Goal: Information Seeking & Learning: Find specific fact

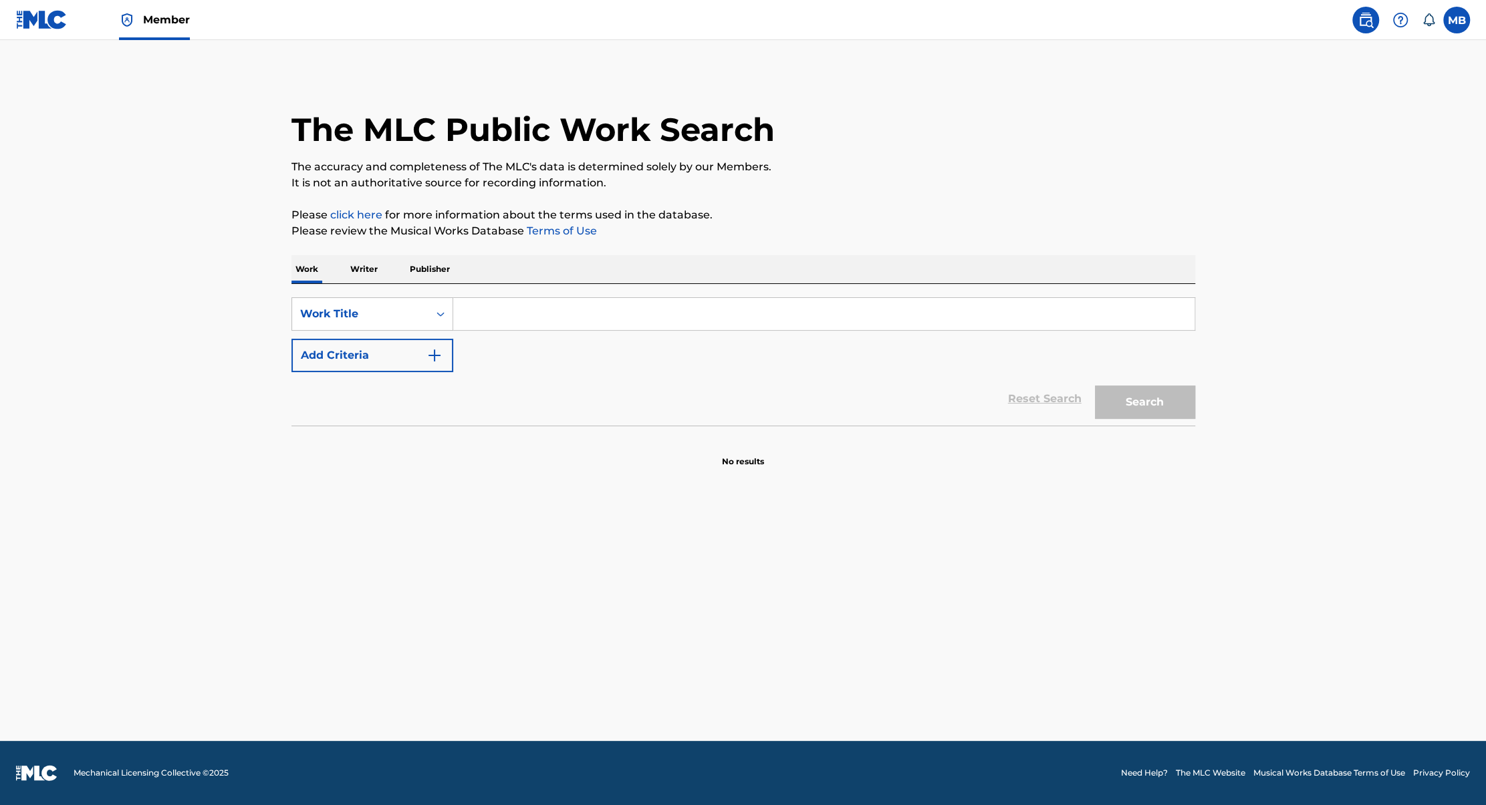
click at [704, 316] on input "Search Form" at bounding box center [823, 314] width 741 height 32
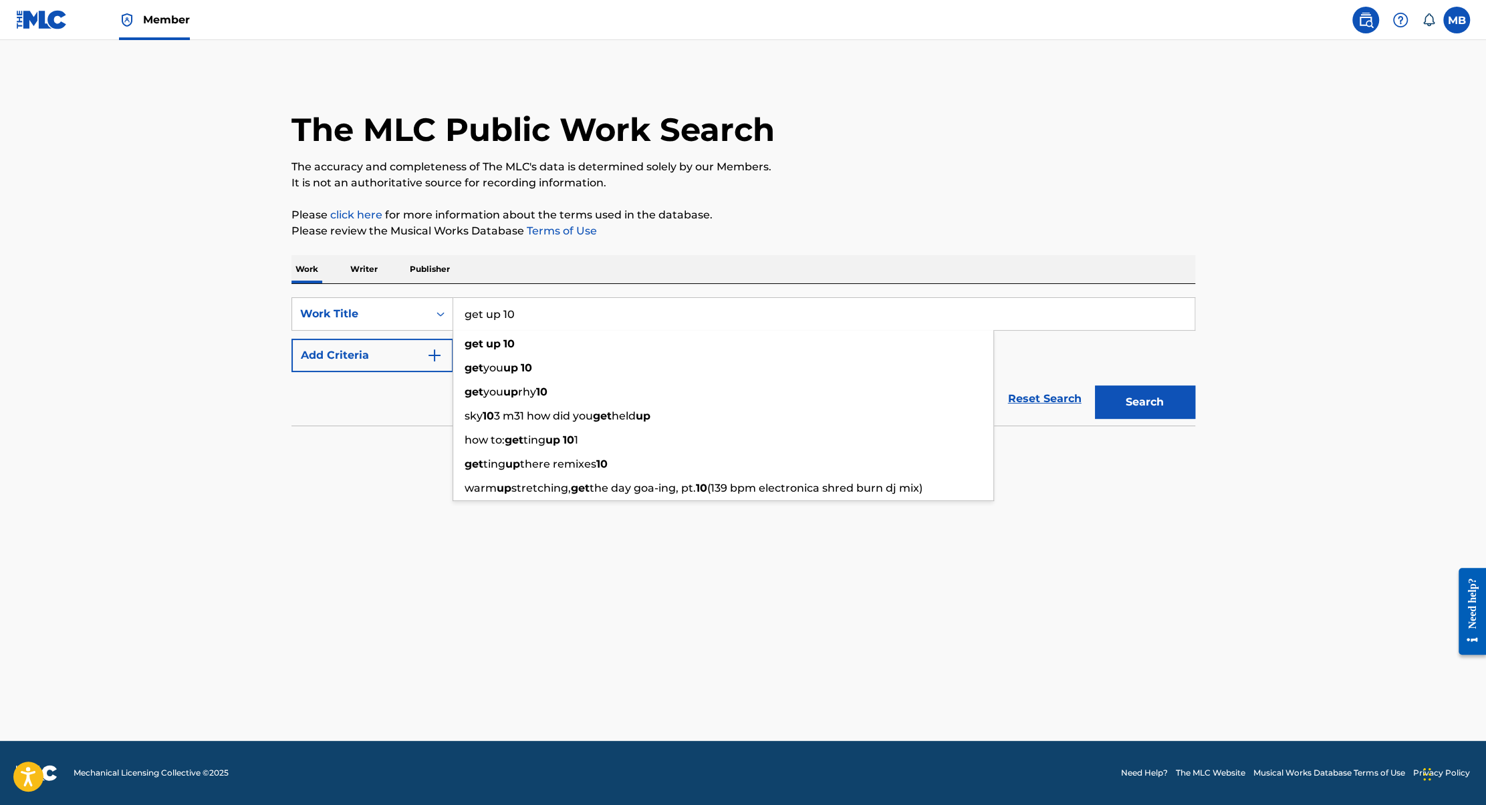
type input "get up 10"
click at [402, 374] on div "Reset Search Search" at bounding box center [743, 398] width 904 height 53
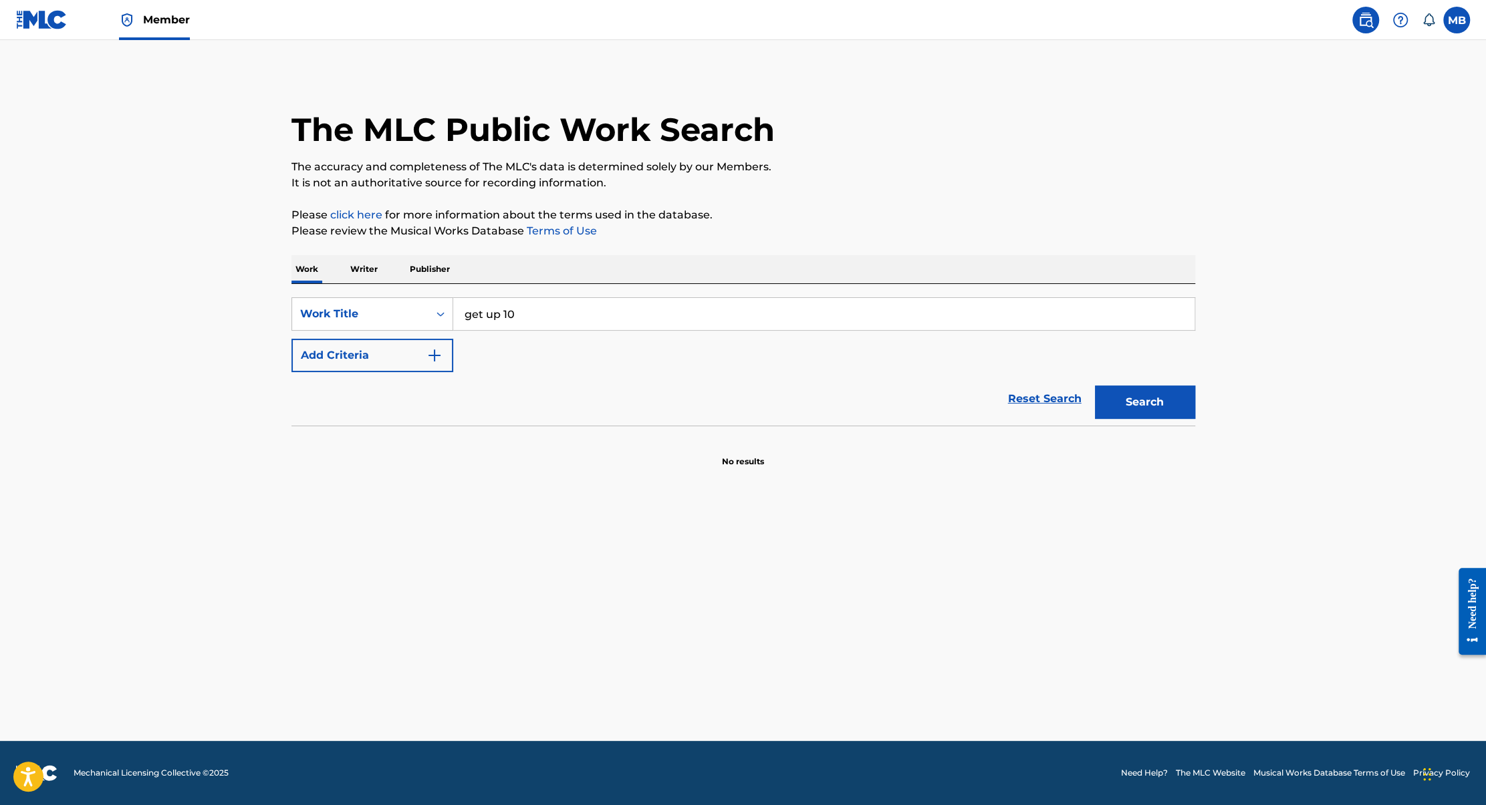
click at [402, 360] on button "Add Criteria" at bounding box center [372, 355] width 162 height 33
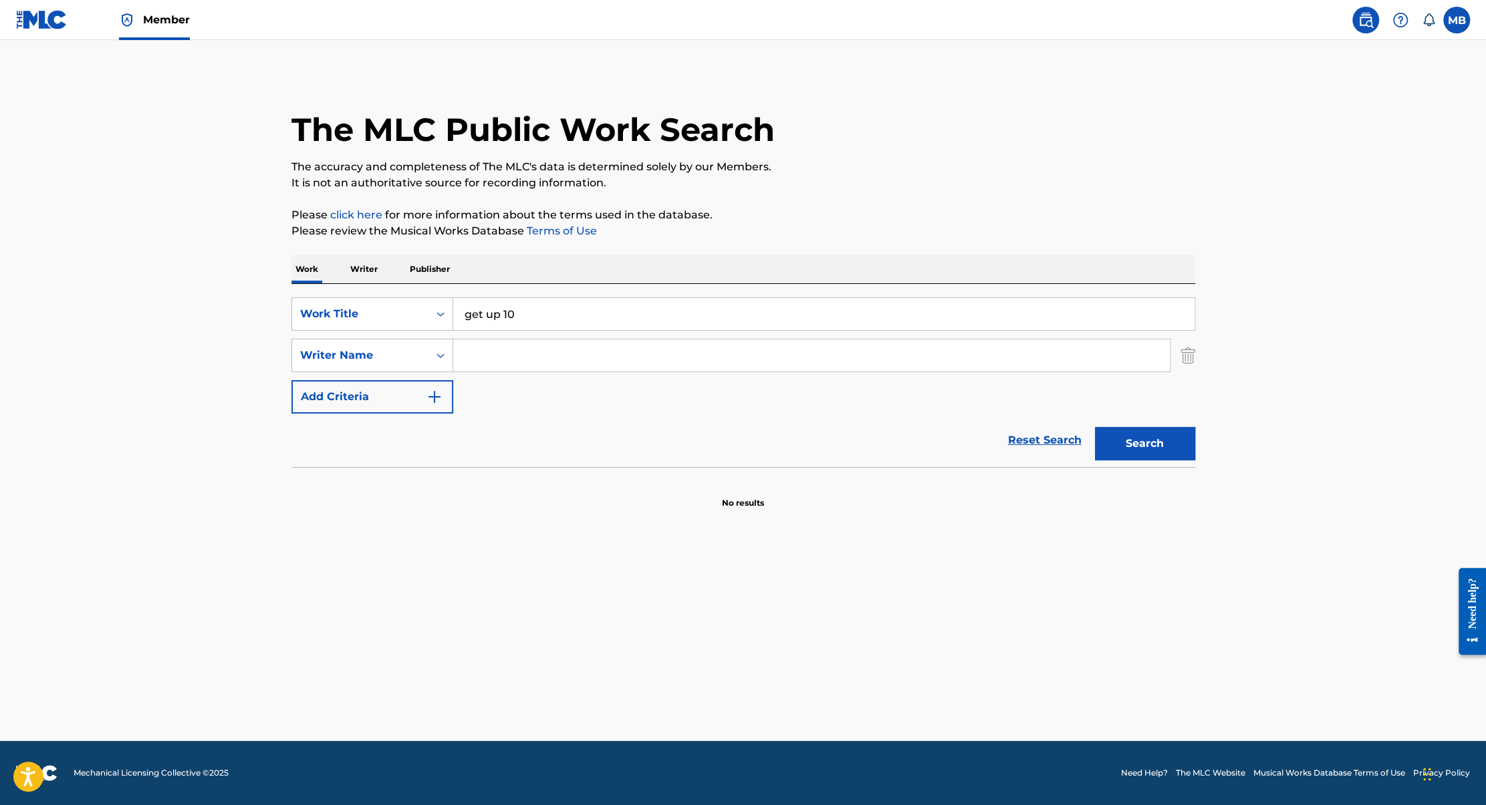
click at [595, 360] on input "Search Form" at bounding box center [811, 355] width 716 height 32
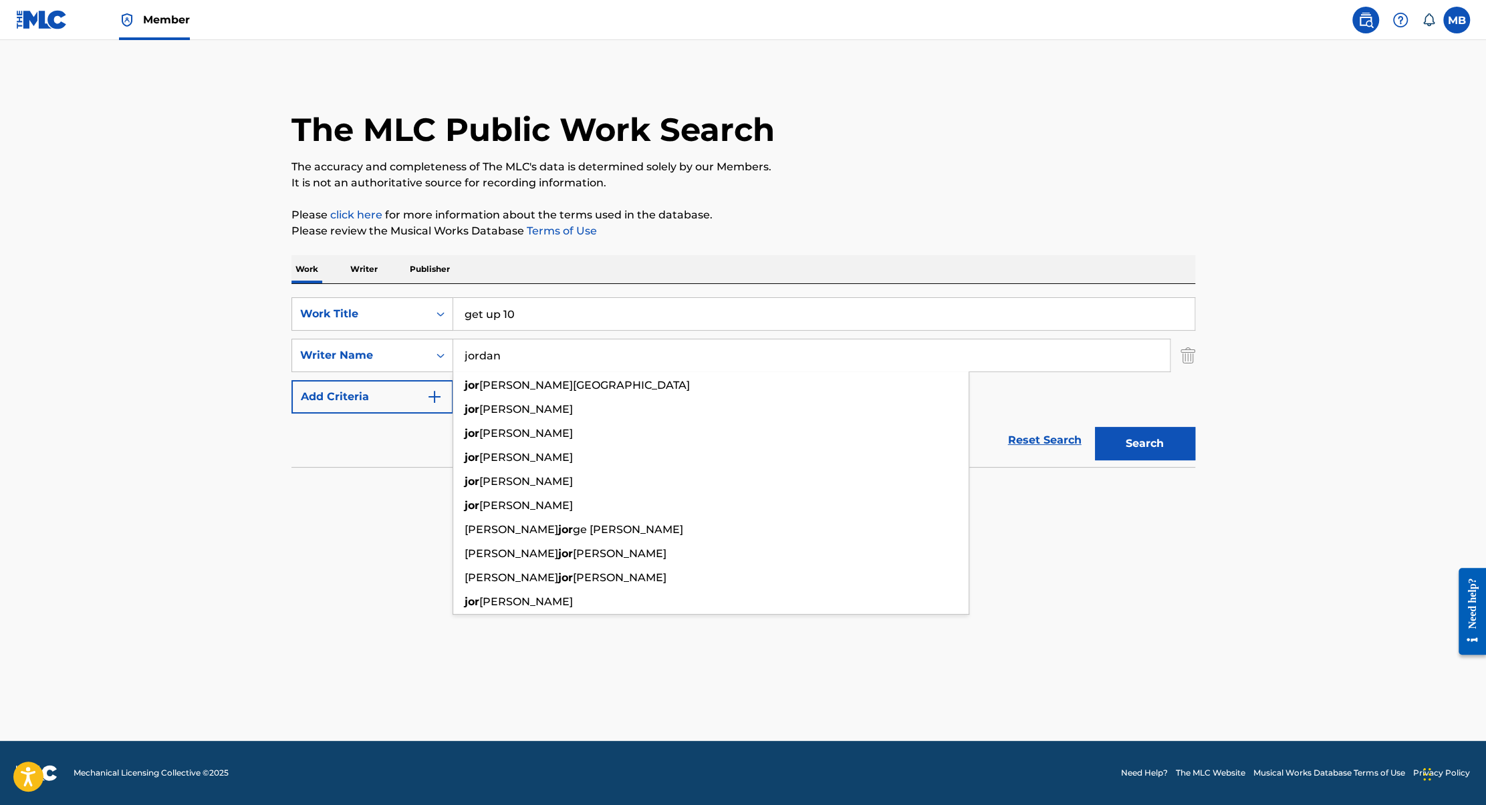
type input "jordan"
click at [1095, 427] on button "Search" at bounding box center [1145, 443] width 100 height 33
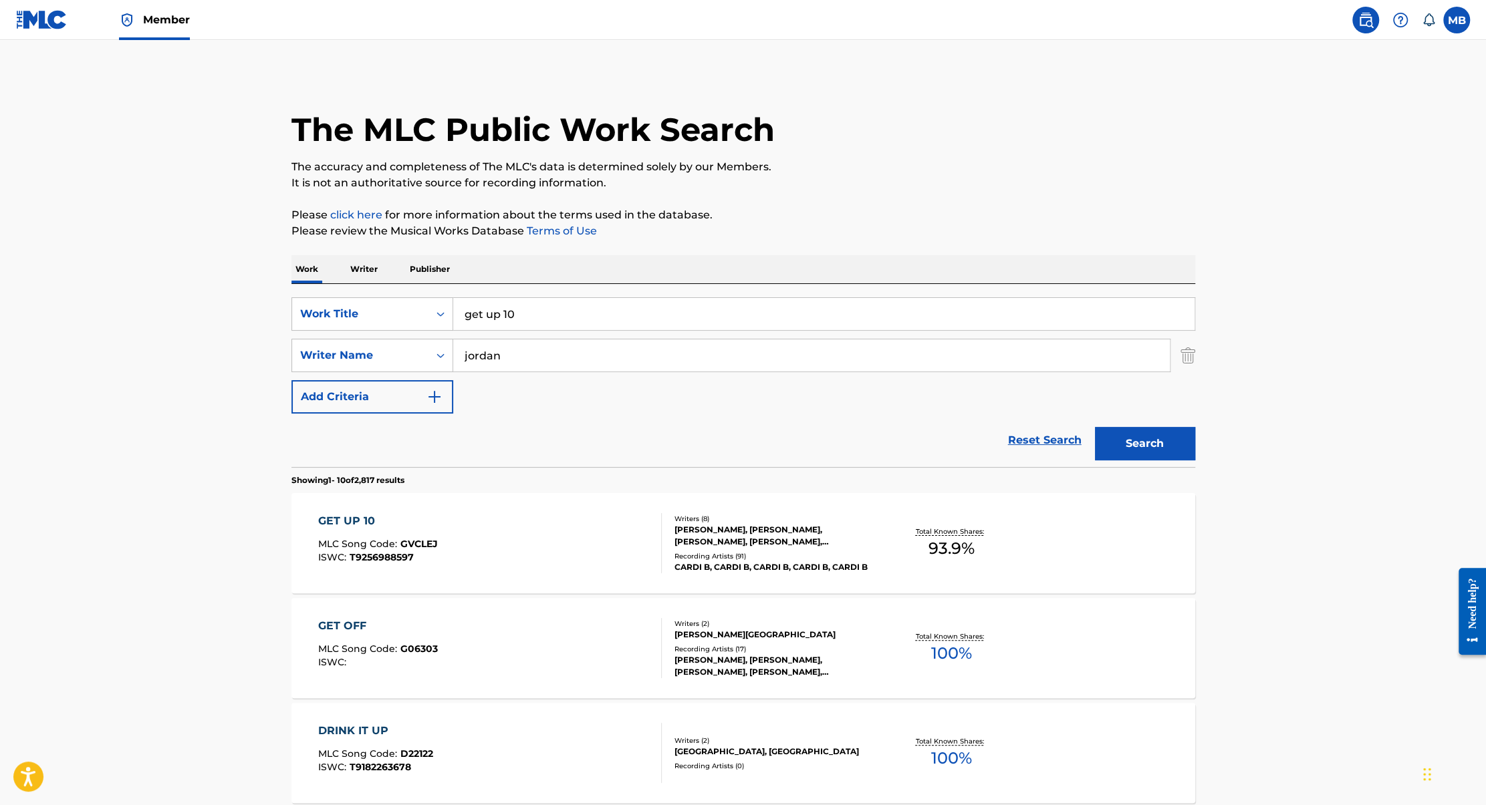
click at [566, 558] on div "GET UP 10 MLC Song Code : GVCLEJ ISWC : T9256988597" at bounding box center [490, 543] width 344 height 60
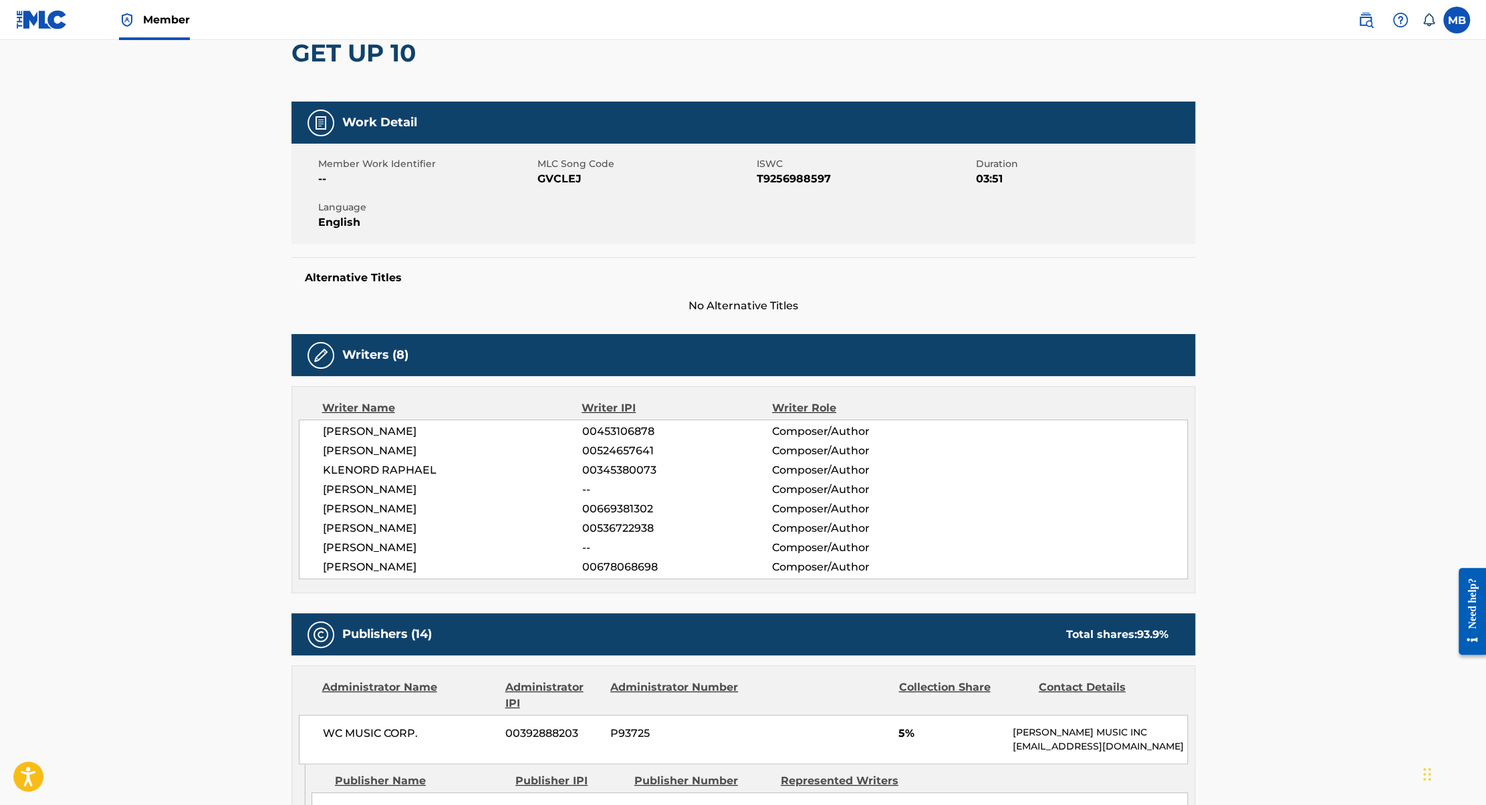
scroll to position [204, 0]
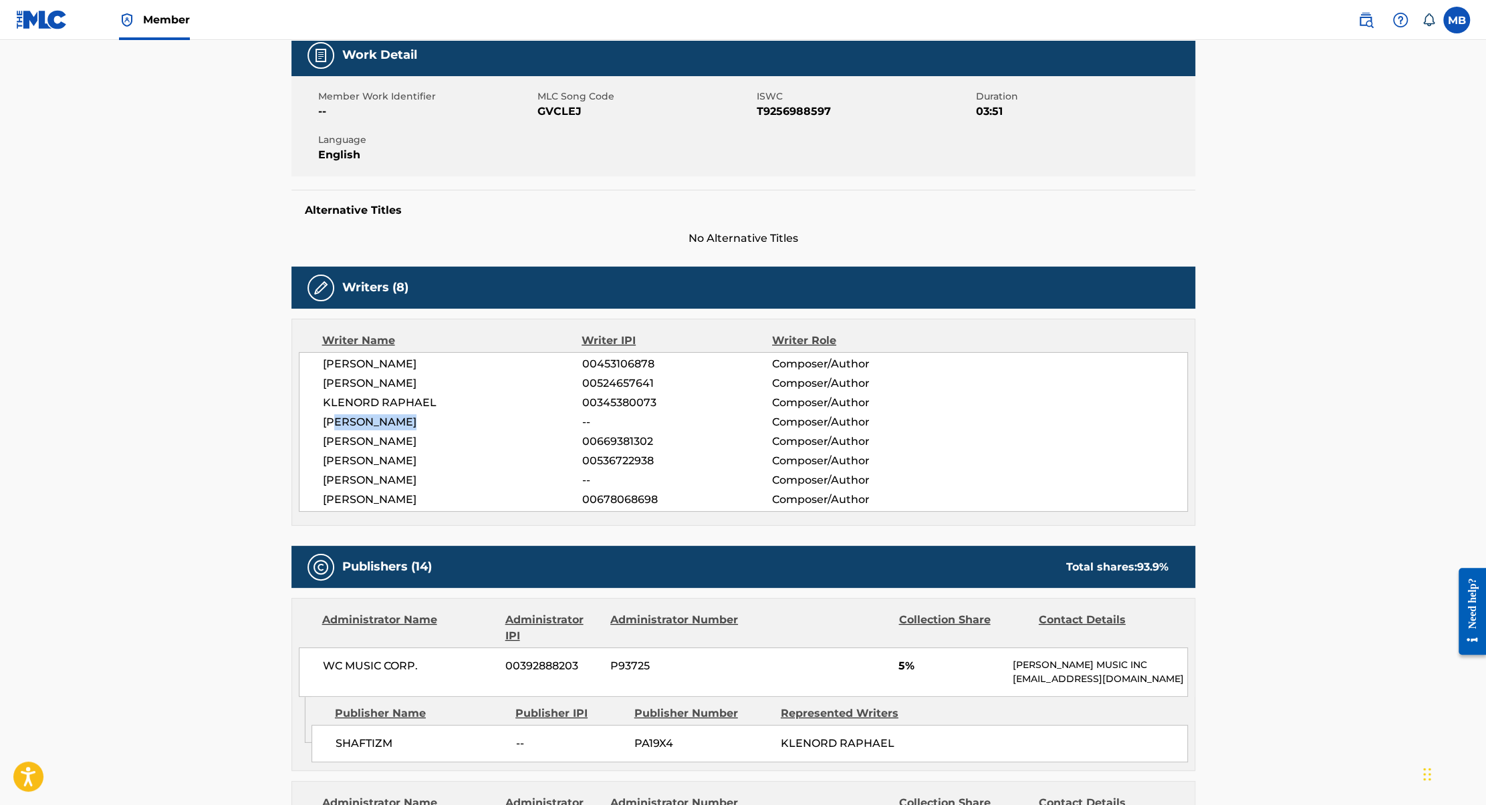
drag, startPoint x: 341, startPoint y: 422, endPoint x: 577, endPoint y: 422, distance: 235.9
click at [577, 422] on span "[PERSON_NAME]" at bounding box center [452, 422] width 259 height 16
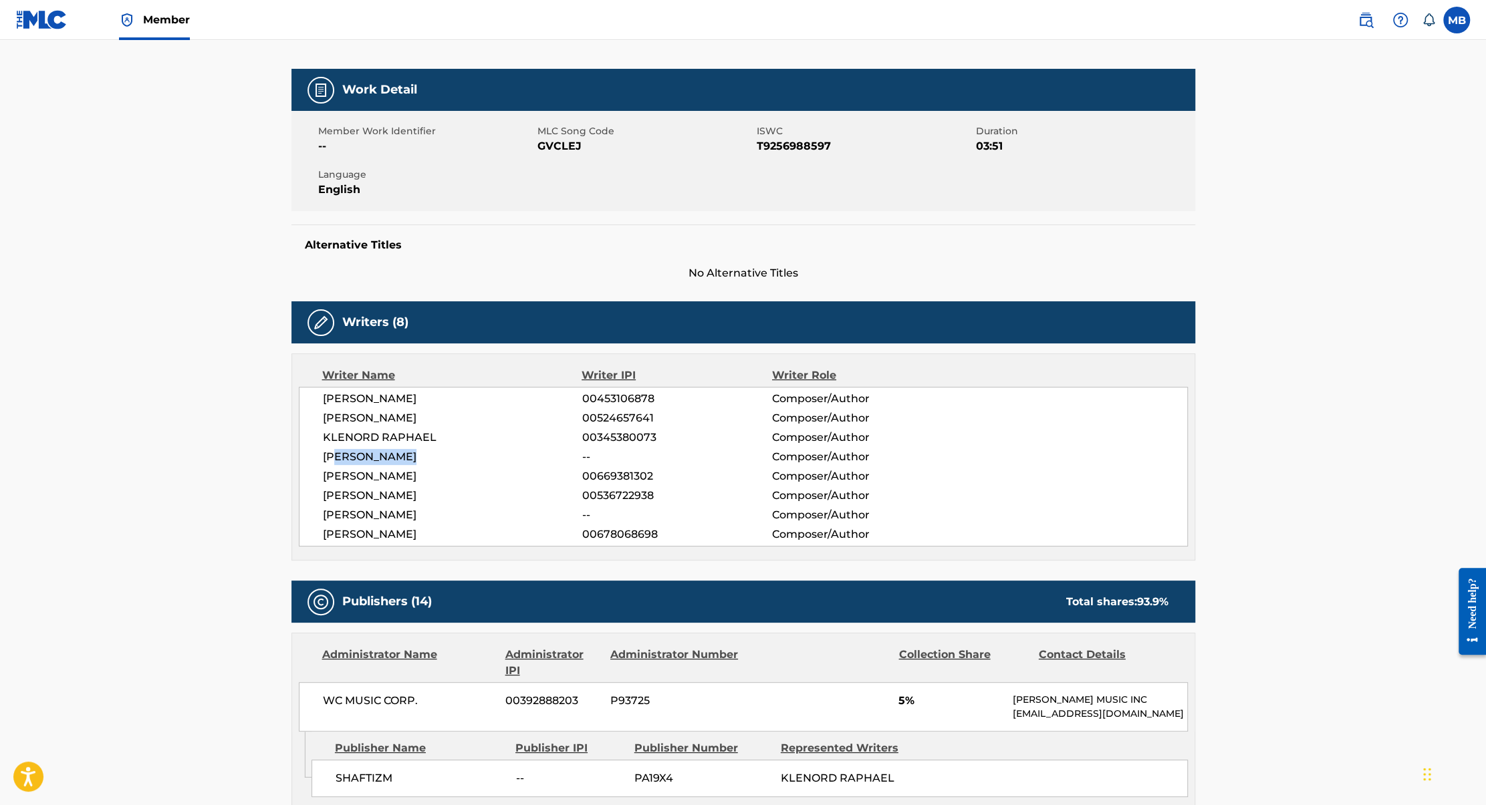
scroll to position [25, 0]
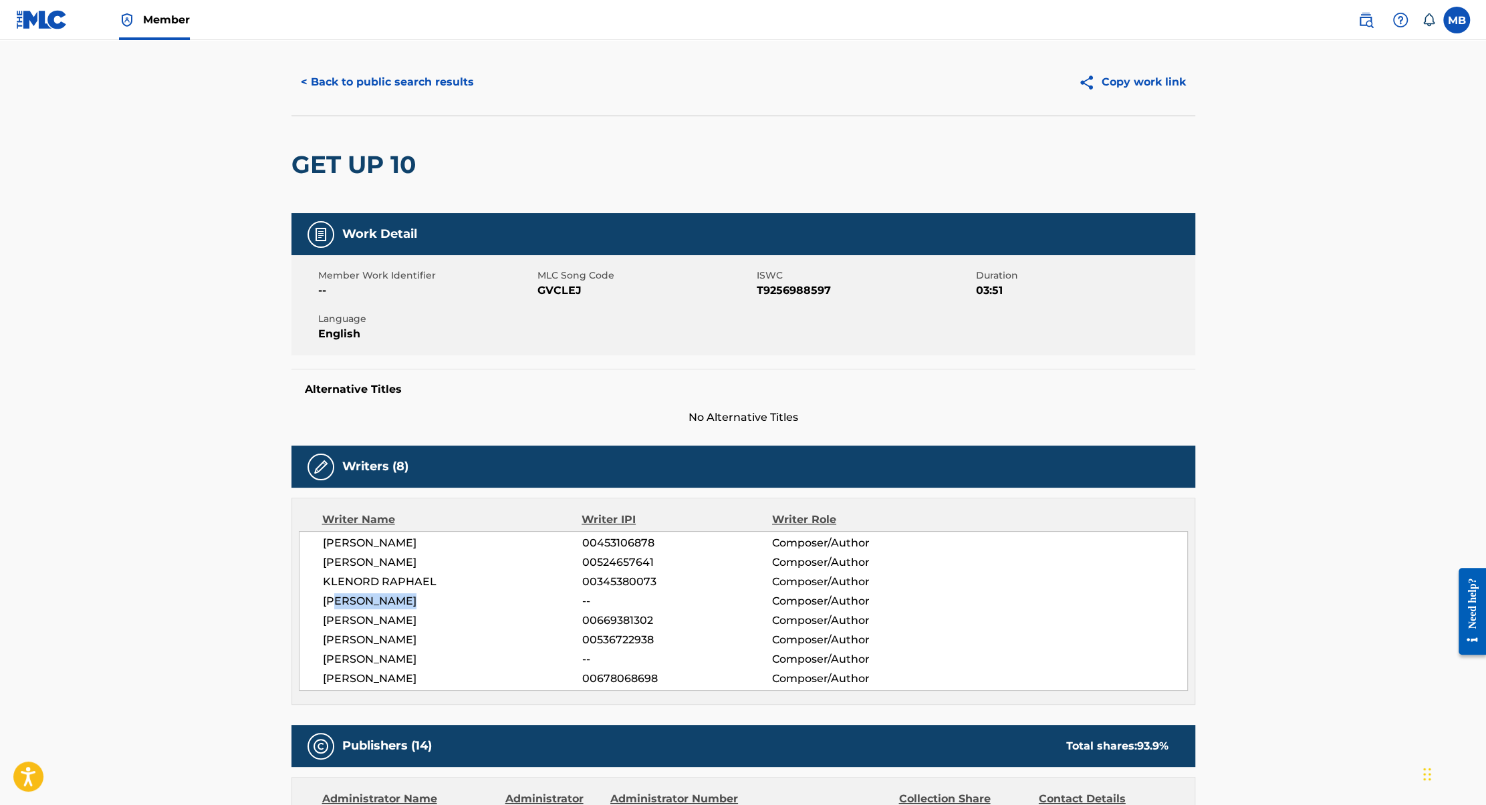
click at [443, 66] on button "< Back to public search results" at bounding box center [387, 81] width 192 height 33
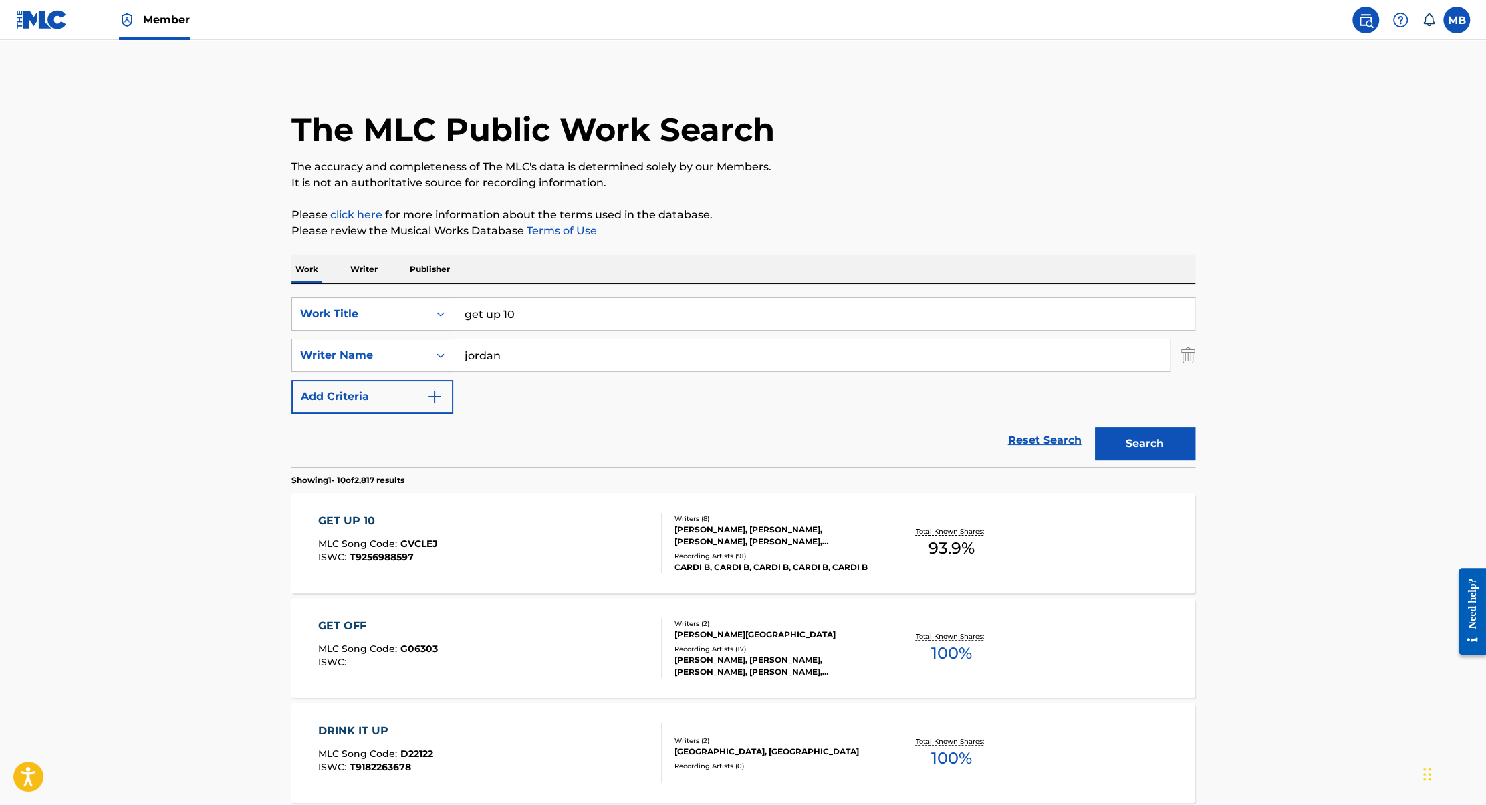
click at [632, 538] on div "GET UP 10 MLC Song Code : GVCLEJ ISWC : T9256988597" at bounding box center [490, 543] width 344 height 60
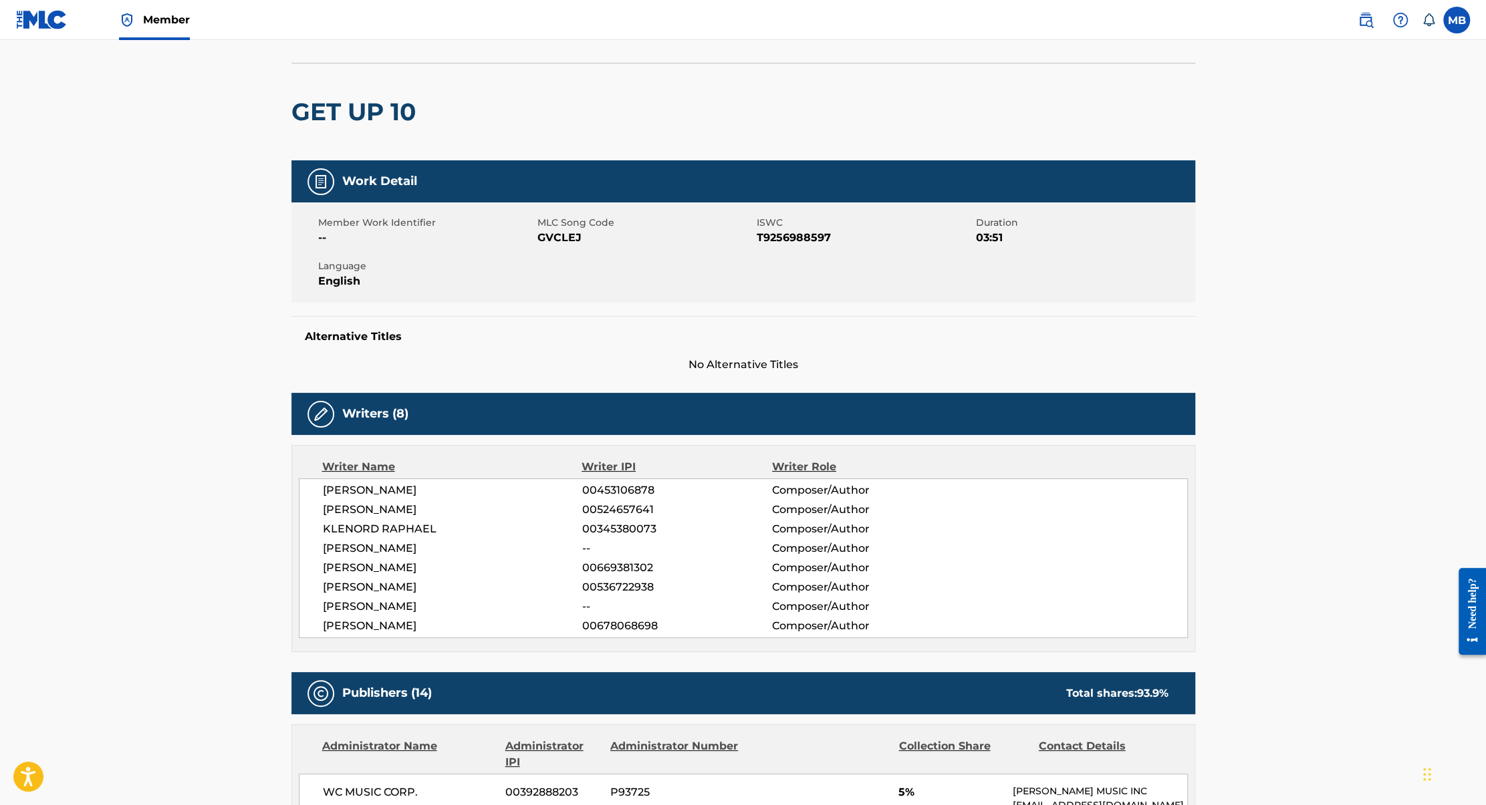
scroll to position [78, 0]
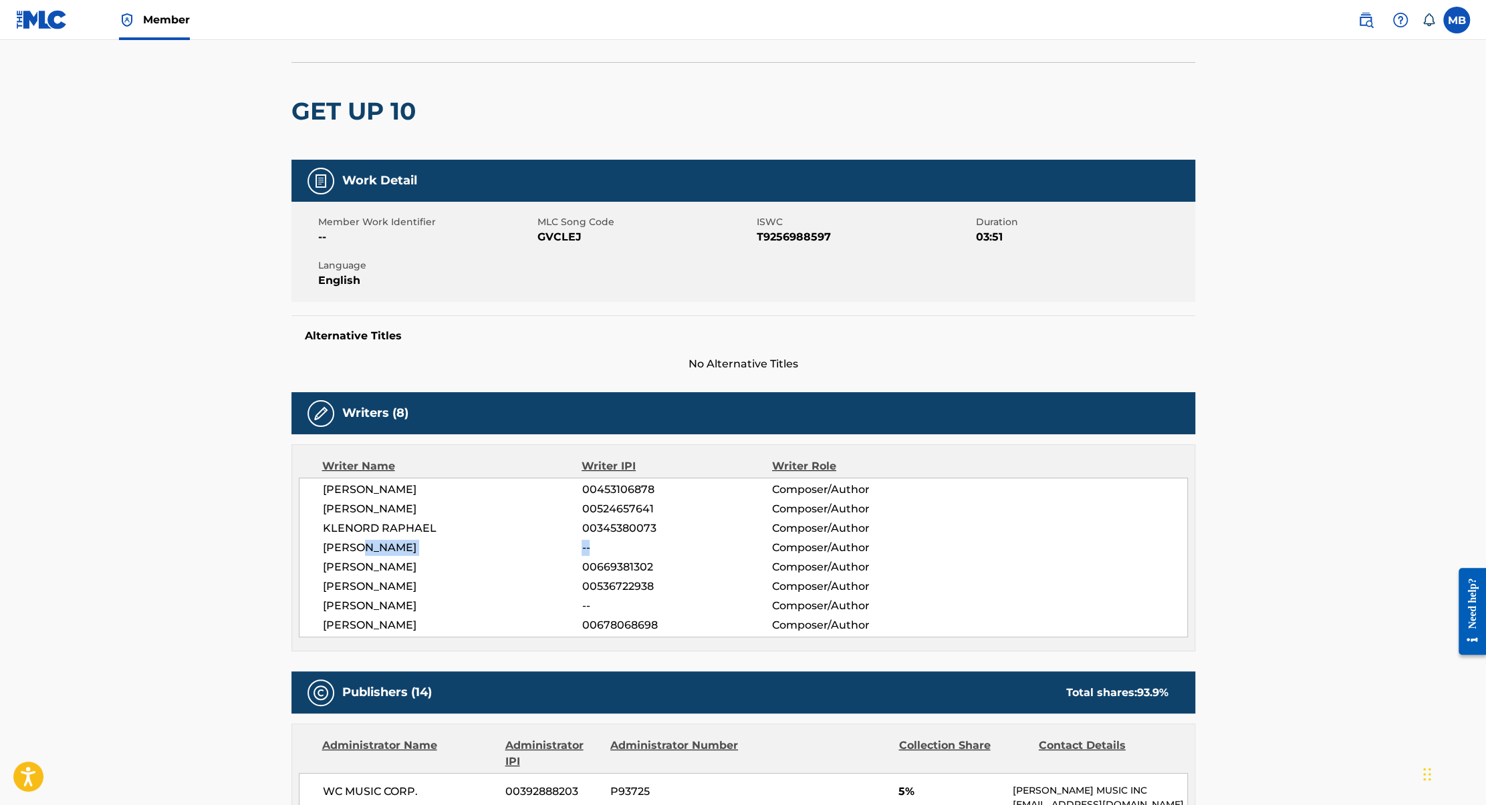
drag, startPoint x: 371, startPoint y: 549, endPoint x: 668, endPoint y: 553, distance: 296.8
click at [668, 552] on div "[PERSON_NAME] -- Composer/Author" at bounding box center [755, 548] width 864 height 16
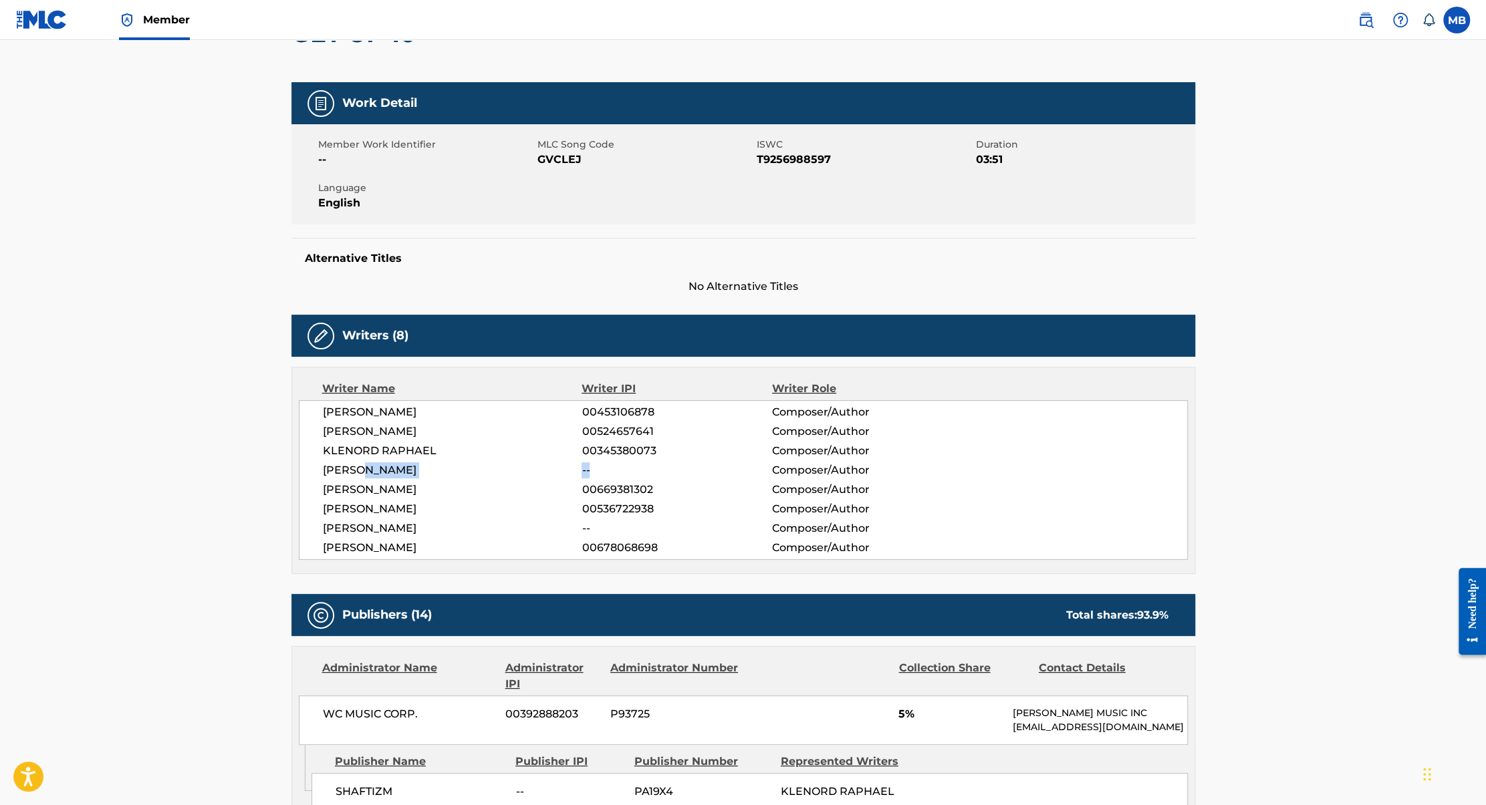
scroll to position [158, 0]
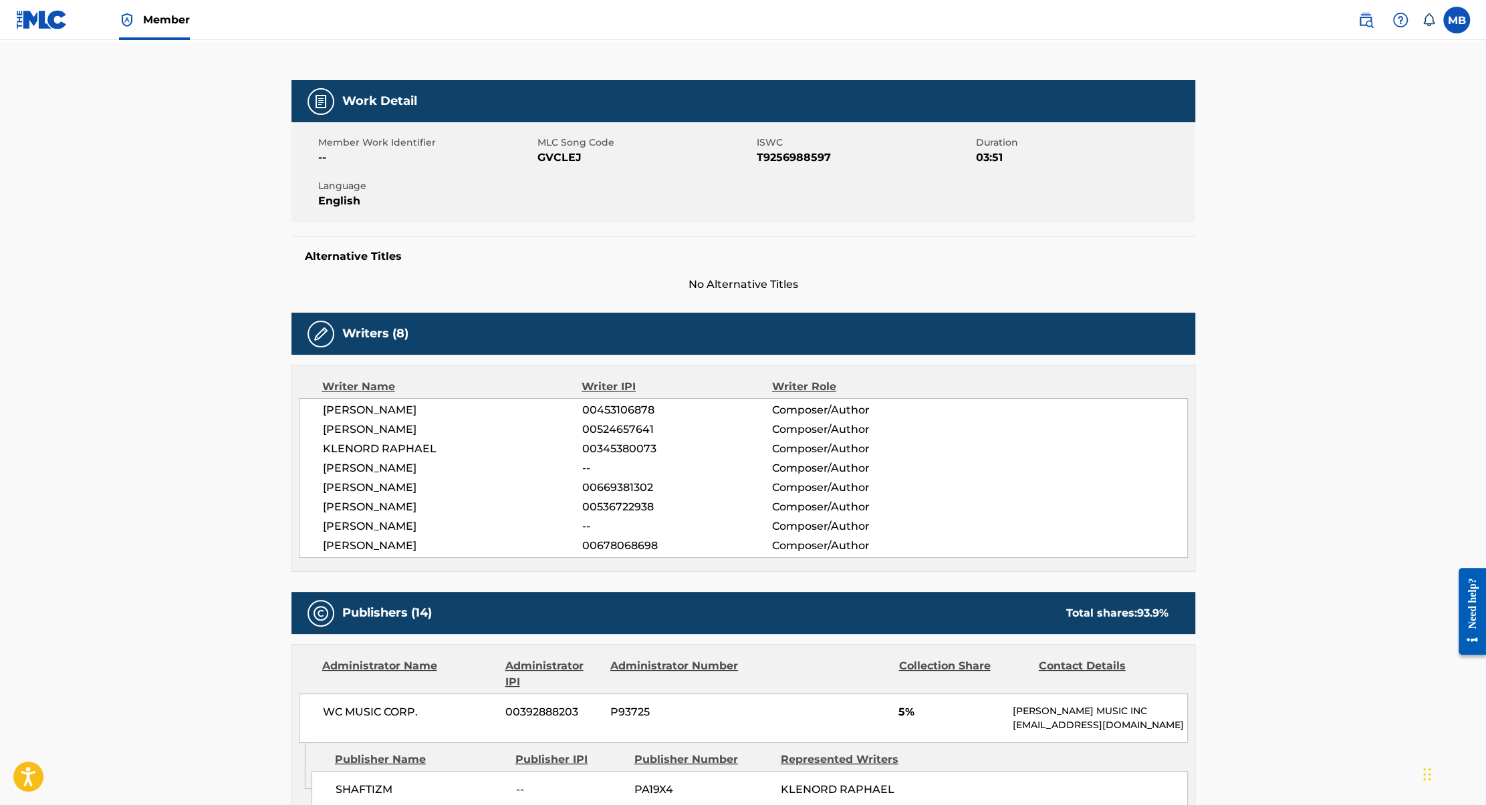
click at [362, 464] on span "[PERSON_NAME]" at bounding box center [452, 468] width 259 height 16
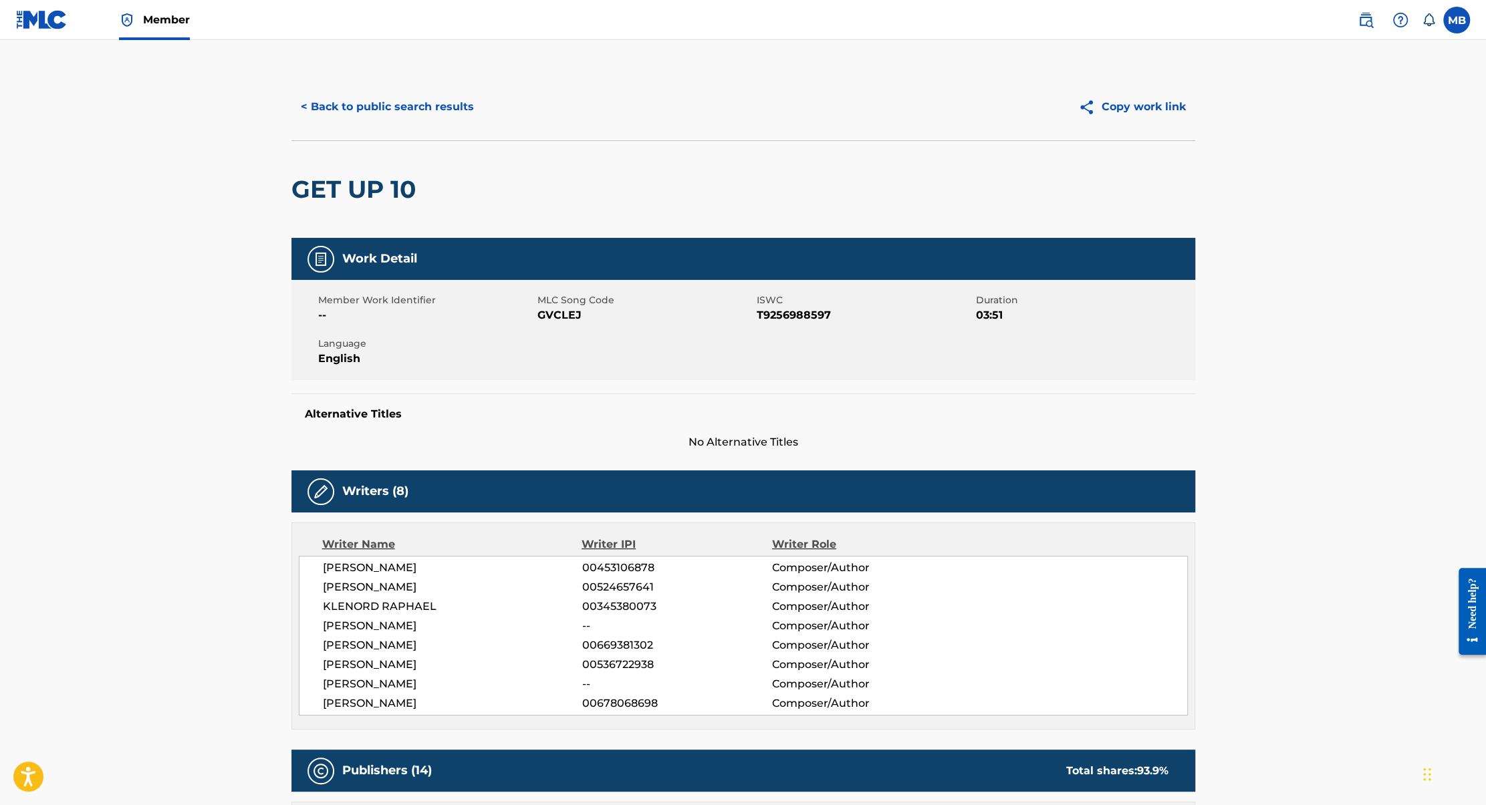
click at [332, 111] on button "< Back to public search results" at bounding box center [387, 106] width 192 height 33
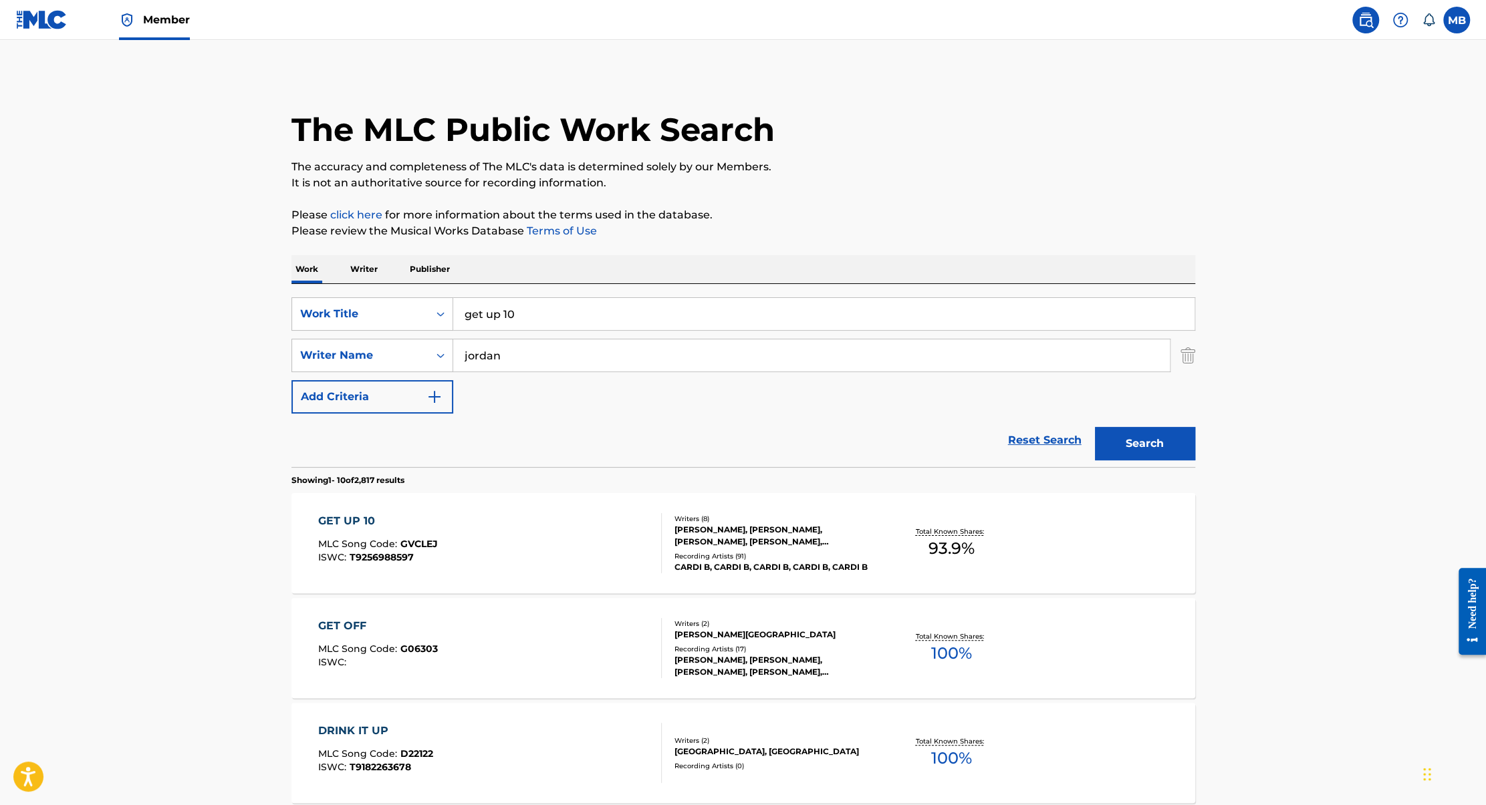
click at [615, 308] on input "get up 10" at bounding box center [823, 314] width 741 height 32
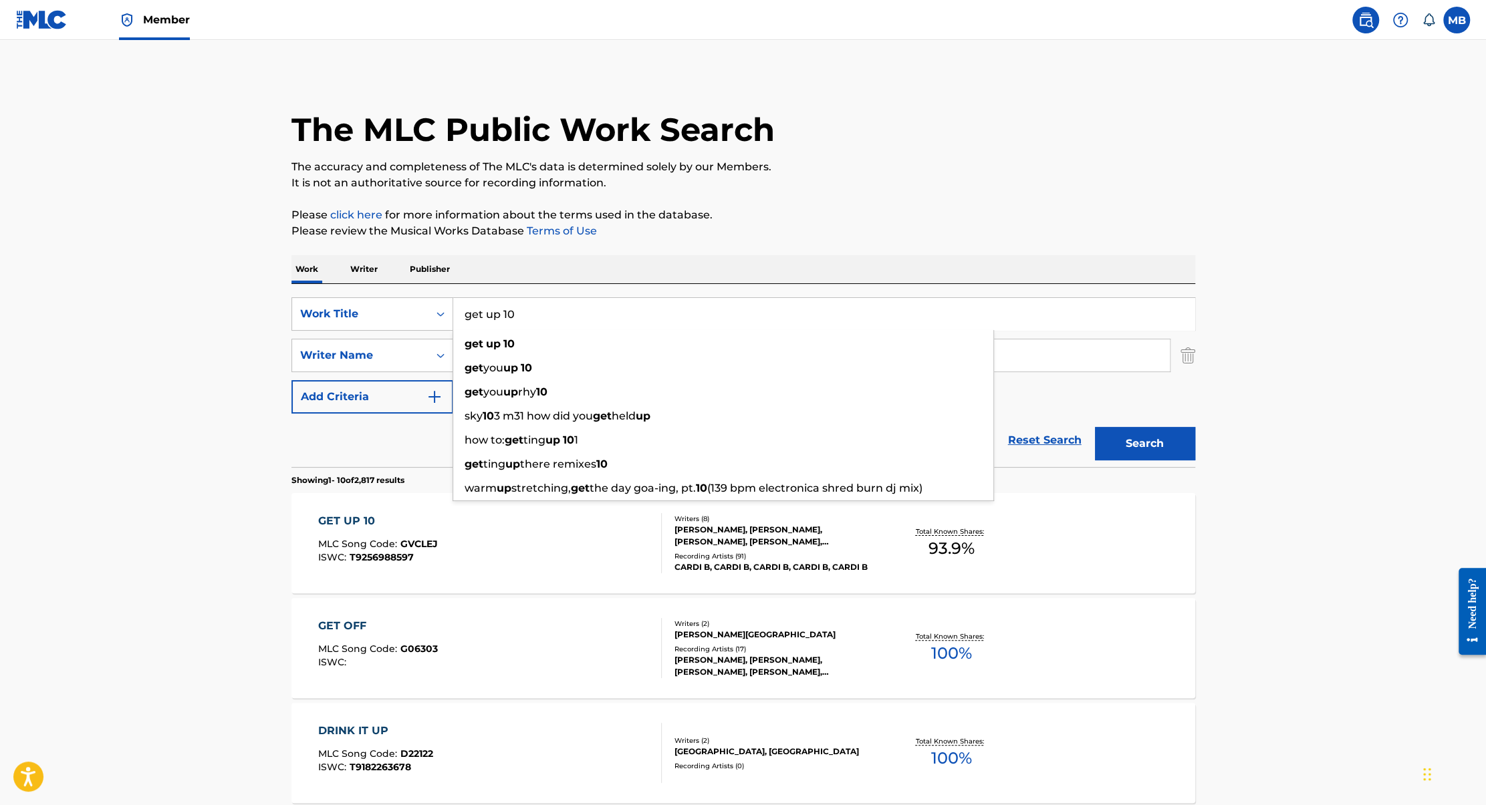
click at [615, 308] on input "get up 10" at bounding box center [823, 314] width 741 height 32
paste input "Freakend"
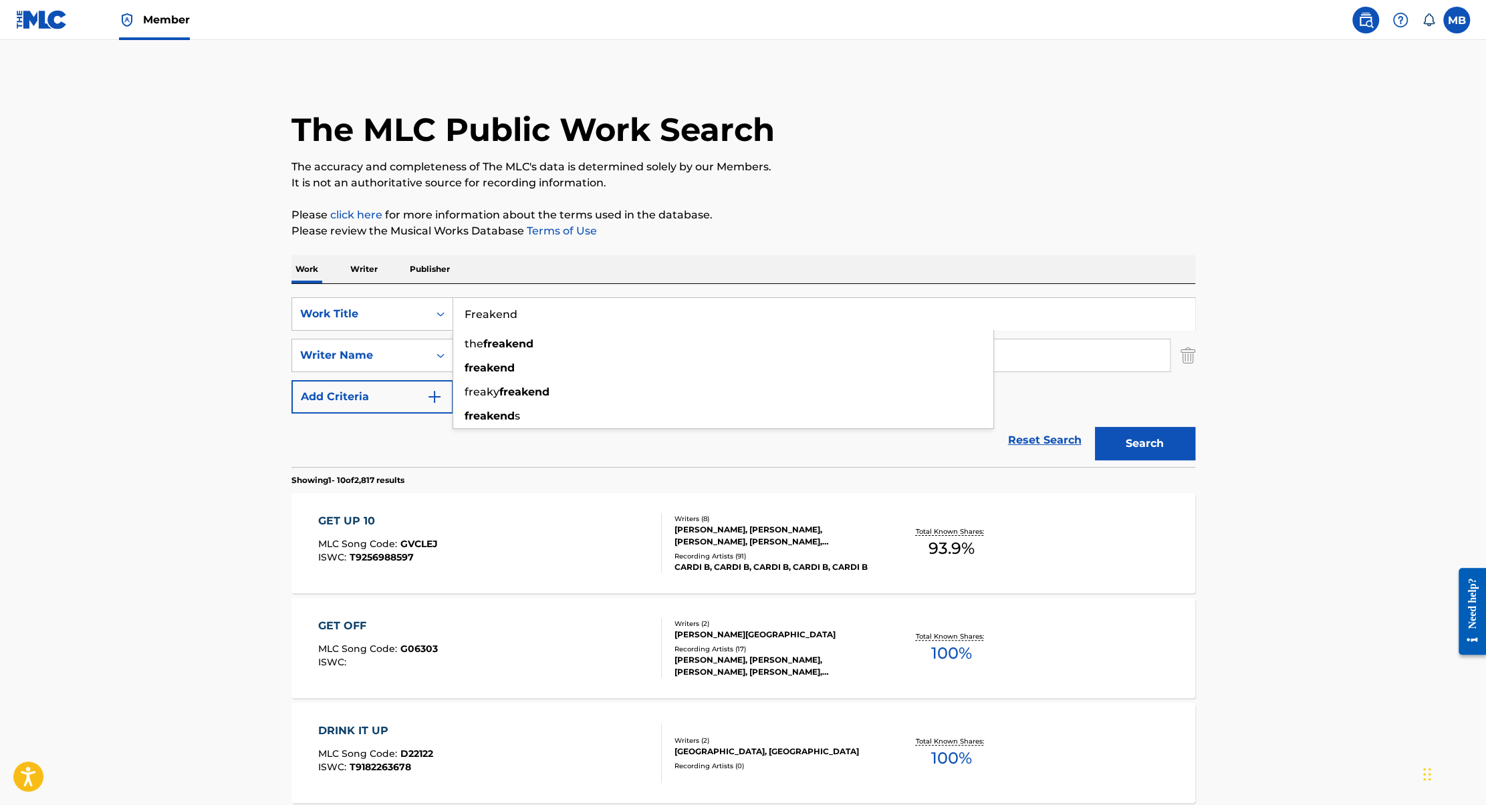
type input "Freakend"
click at [417, 461] on div "Reset Search Search" at bounding box center [743, 440] width 904 height 53
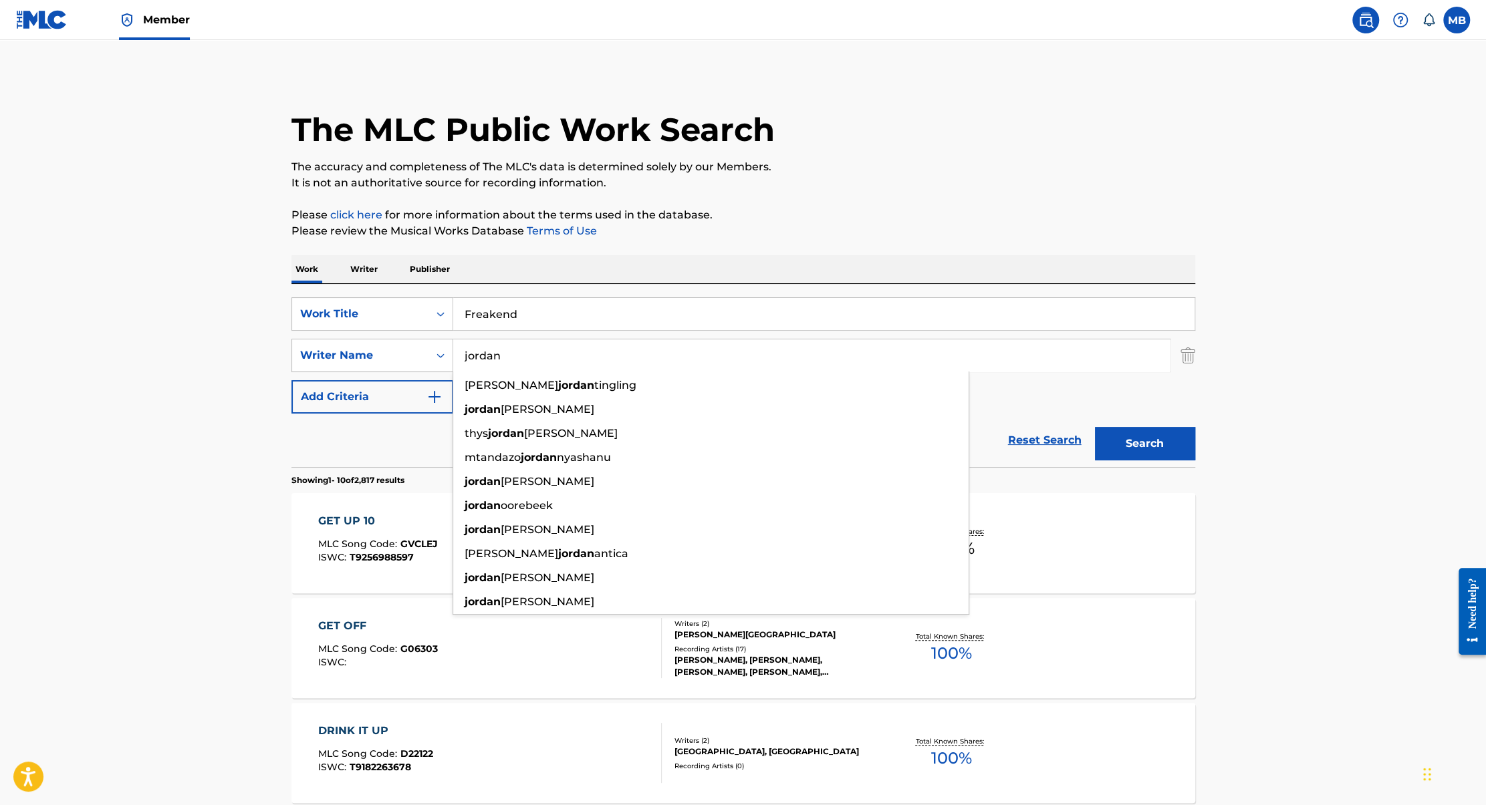
click at [497, 358] on input "jordan" at bounding box center [811, 355] width 716 height 32
type input "a"
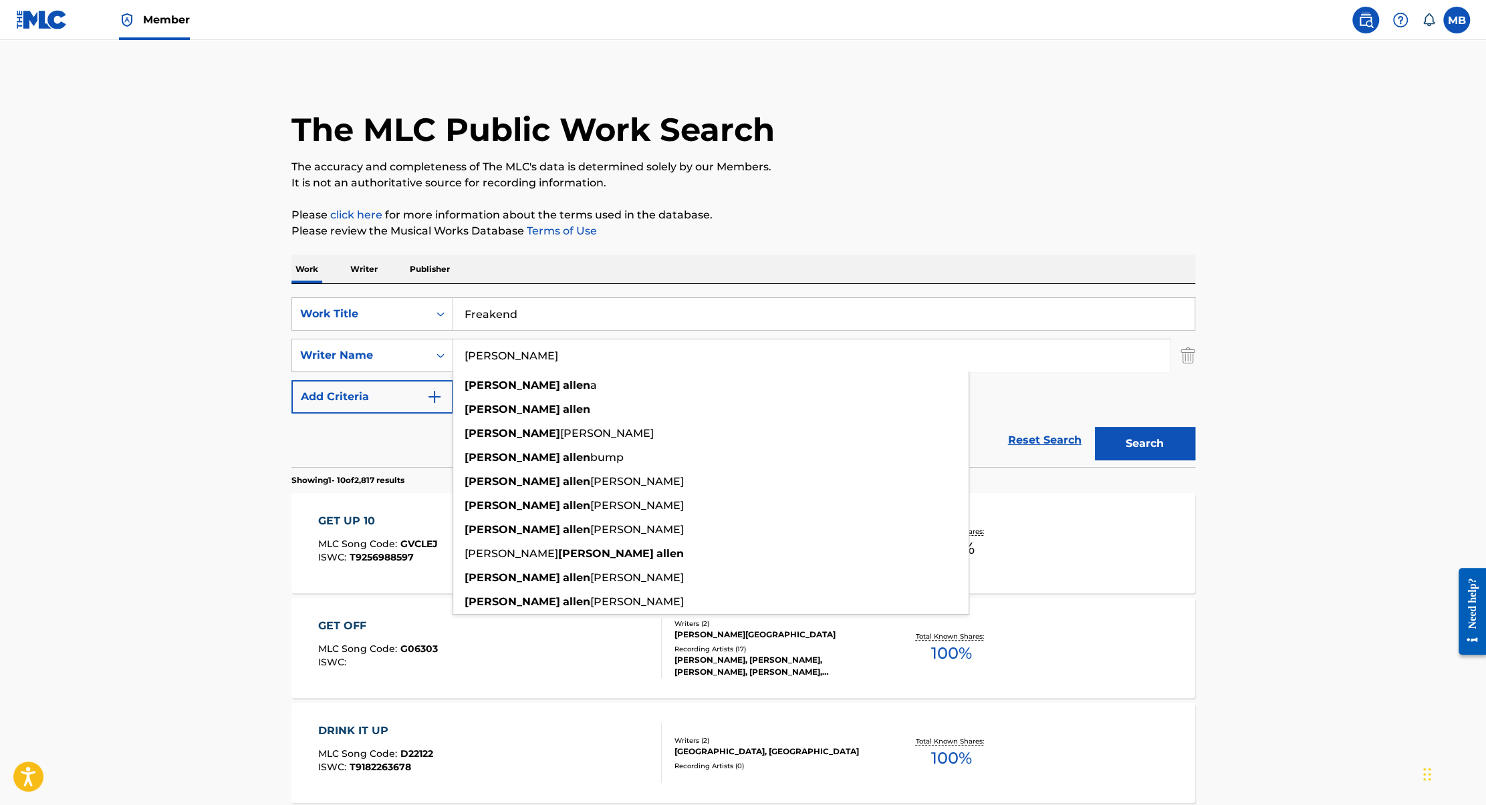
type input "[PERSON_NAME]"
click at [1095, 427] on button "Search" at bounding box center [1145, 443] width 100 height 33
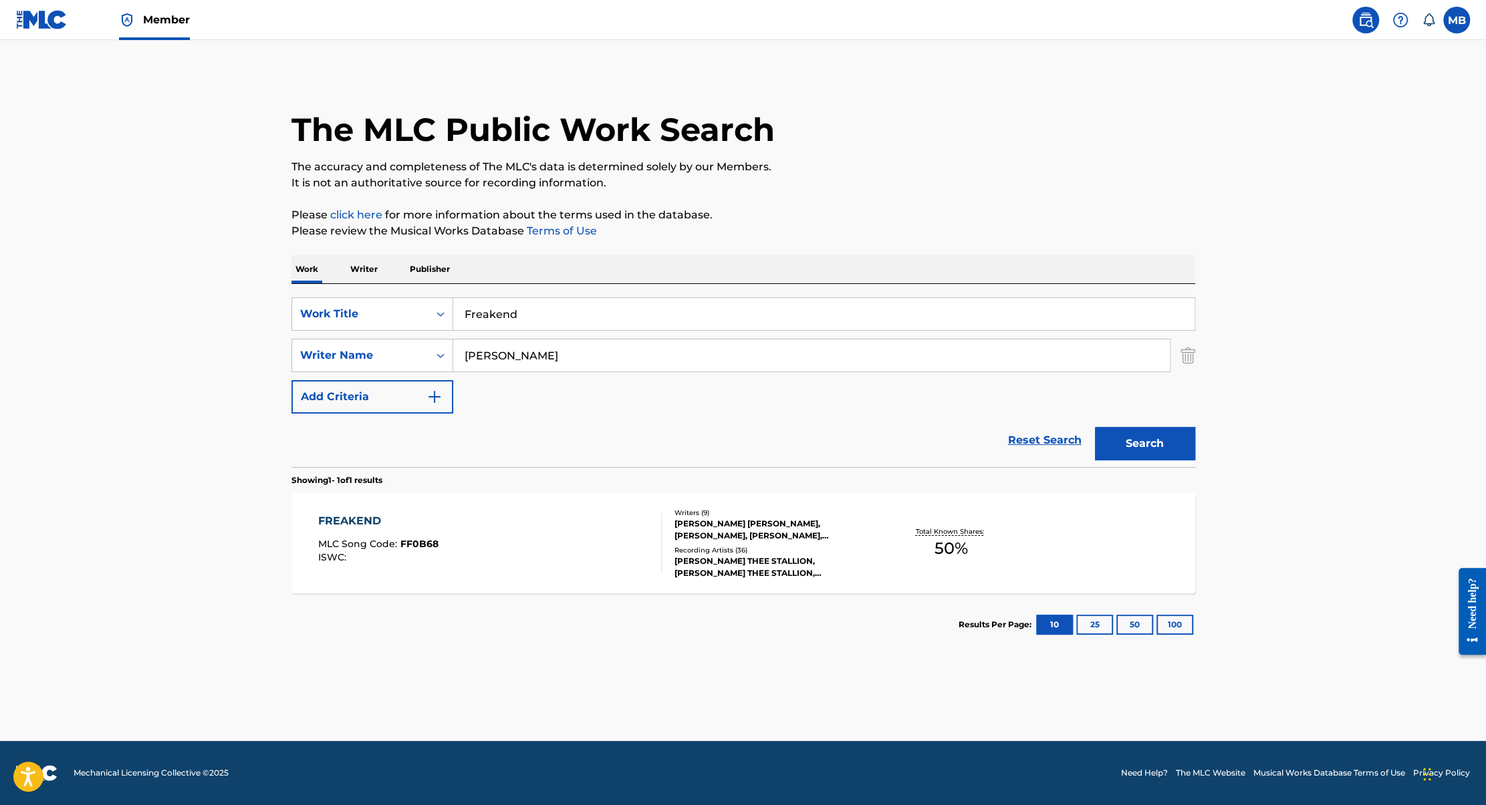
click at [259, 513] on main "The MLC Public Work Search The accuracy and completeness of The MLC's data is d…" at bounding box center [743, 390] width 1486 height 701
click at [372, 523] on div "FREAKEND" at bounding box center [378, 521] width 120 height 16
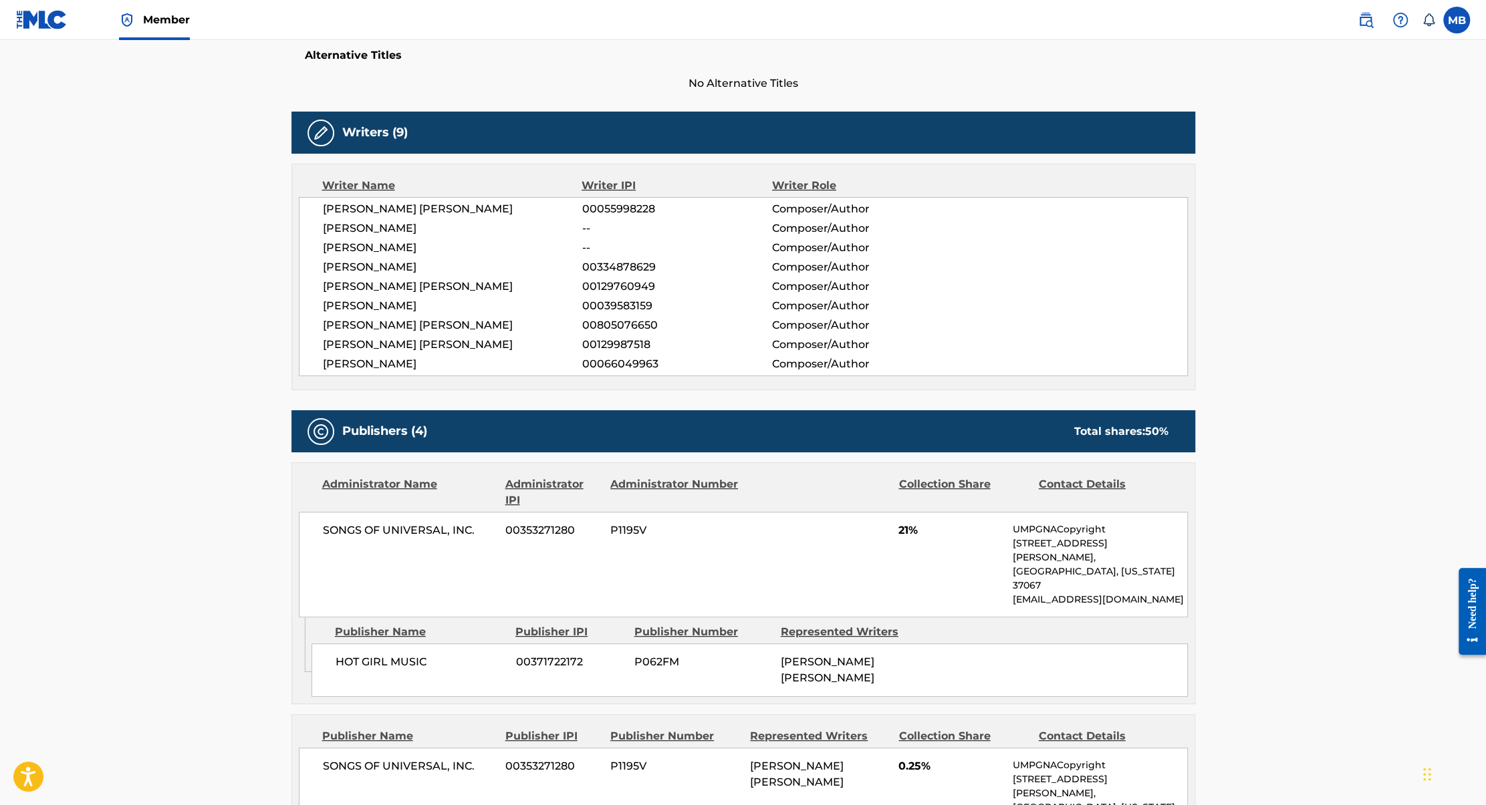
scroll to position [81, 0]
